Goal: Task Accomplishment & Management: Use online tool/utility

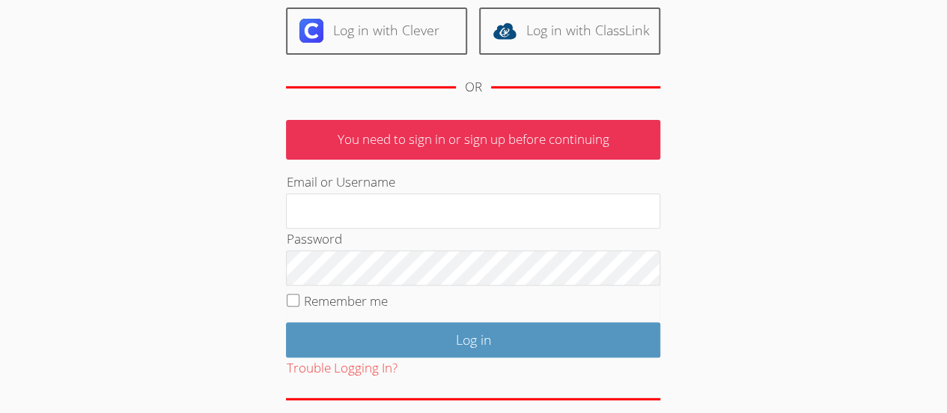
scroll to position [231, 0]
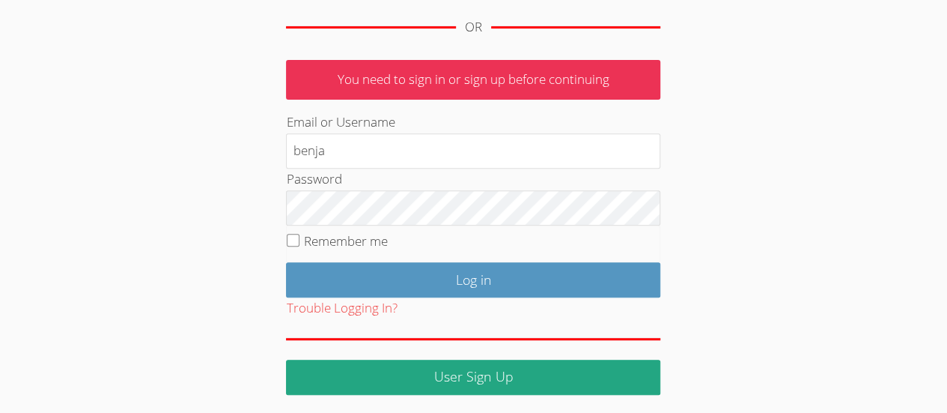
type input "benjamink"
click at [291, 243] on input "Remember me" at bounding box center [293, 240] width 13 height 13
checkbox input "true"
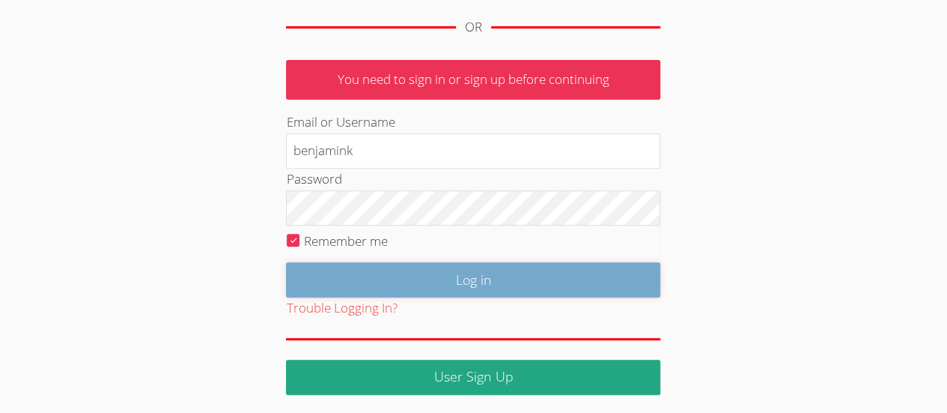
click at [326, 276] on input "Log in" at bounding box center [473, 279] width 374 height 35
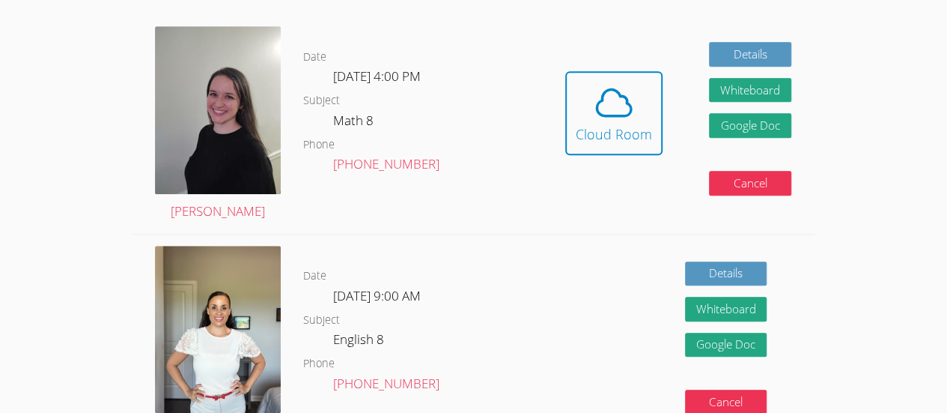
scroll to position [417, 0]
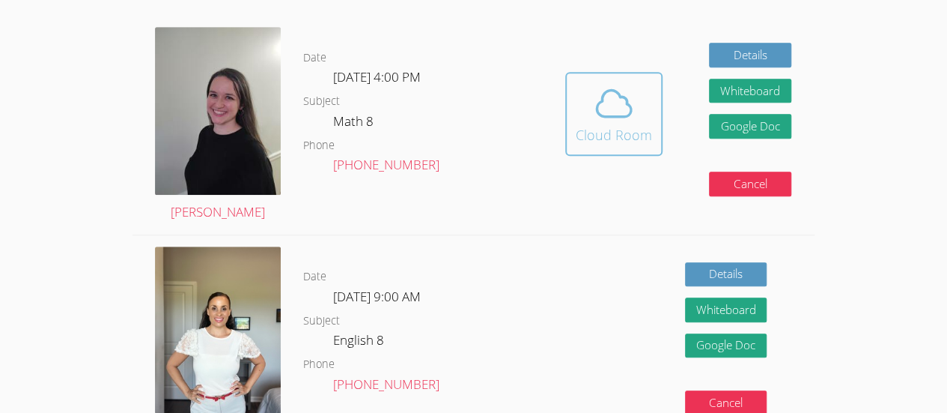
click at [616, 125] on div "Cloud Room" at bounding box center [614, 134] width 76 height 21
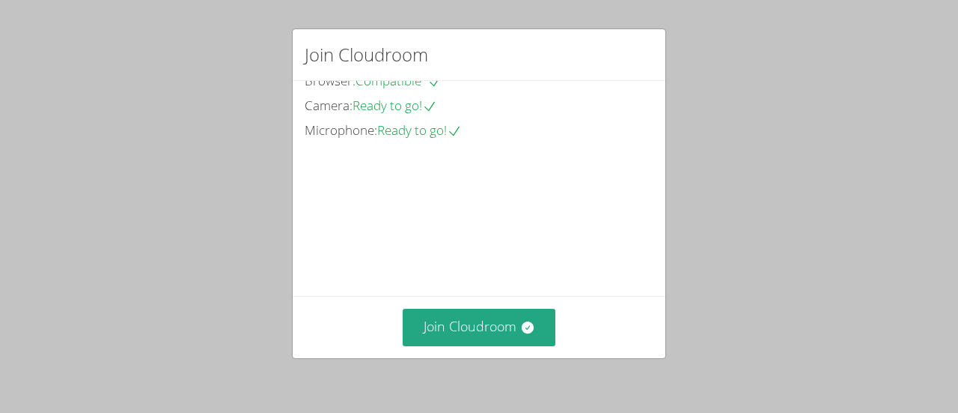
scroll to position [116, 0]
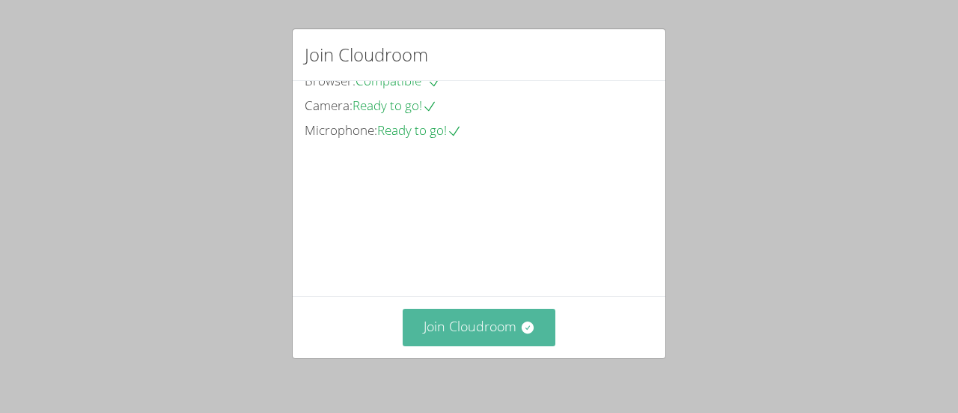
click at [464, 329] on button "Join Cloudroom" at bounding box center [480, 327] width 154 height 37
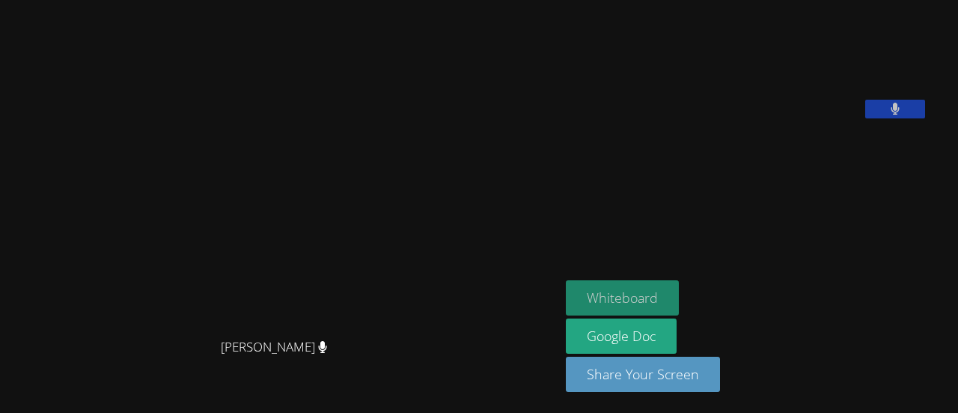
click at [642, 296] on button "Whiteboard" at bounding box center [622, 297] width 113 height 35
